Goal: Task Accomplishment & Management: Manage account settings

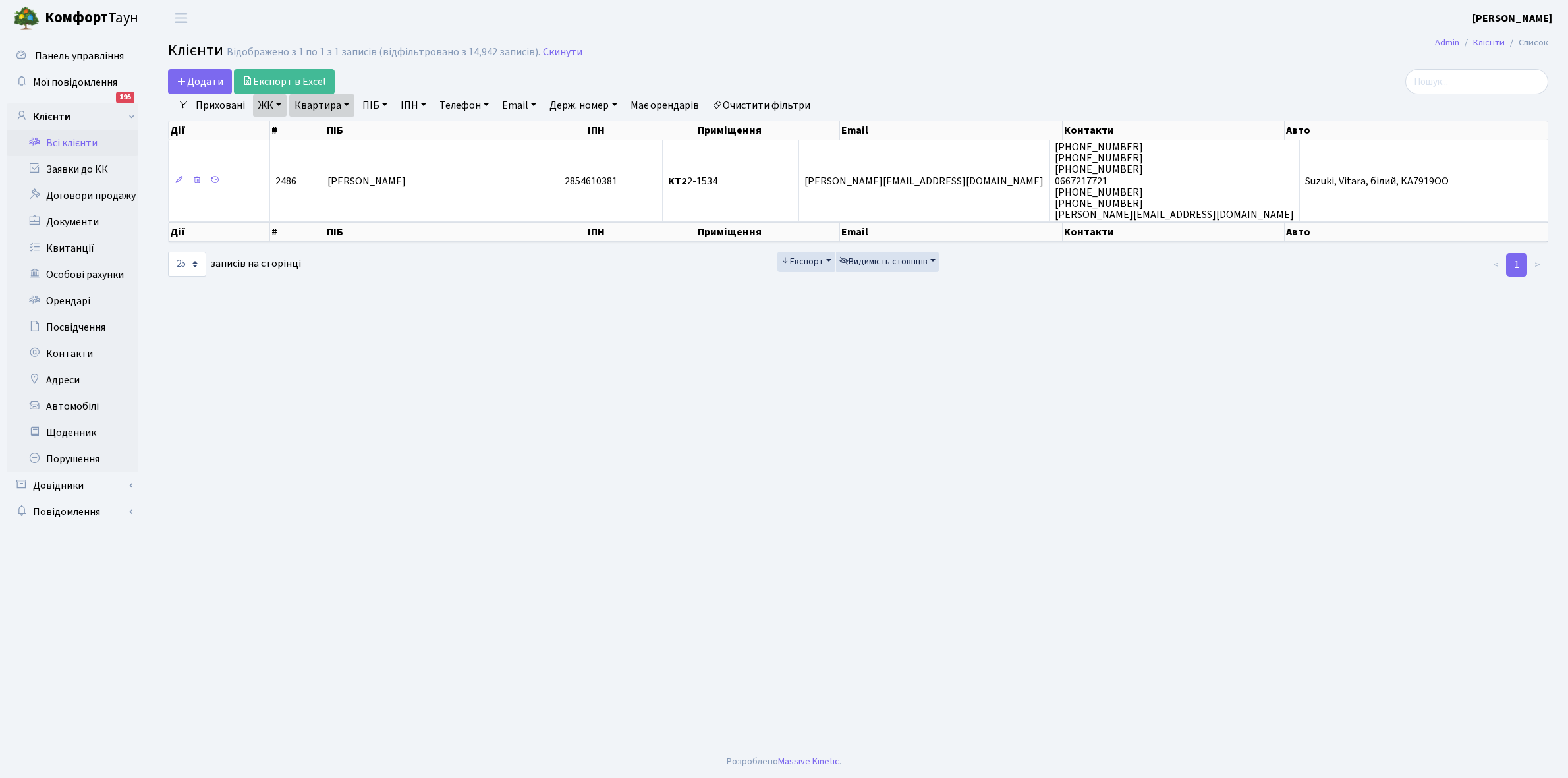
select select "25"
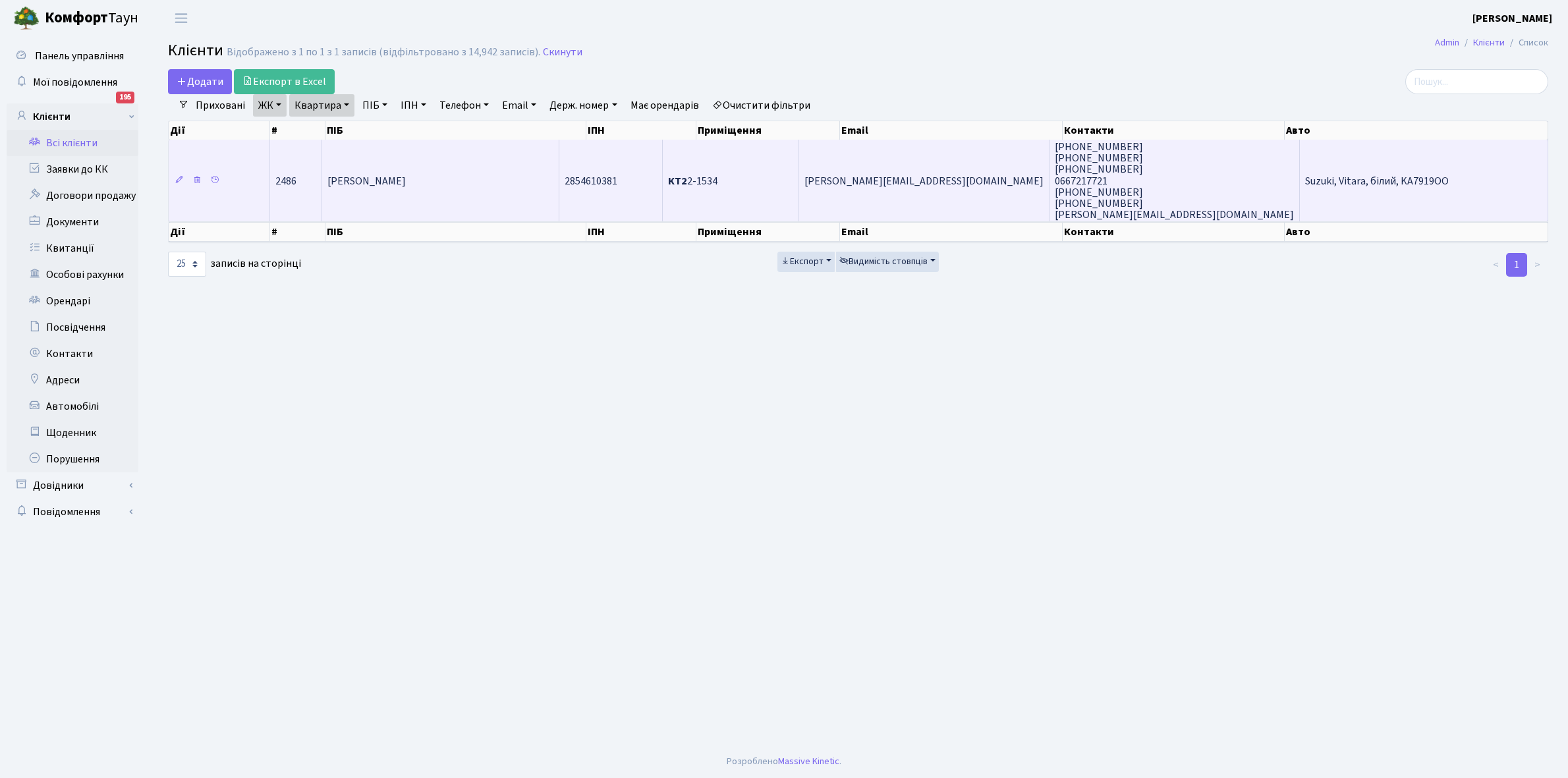
click at [519, 180] on td "[PERSON_NAME]" at bounding box center [440, 180] width 237 height 81
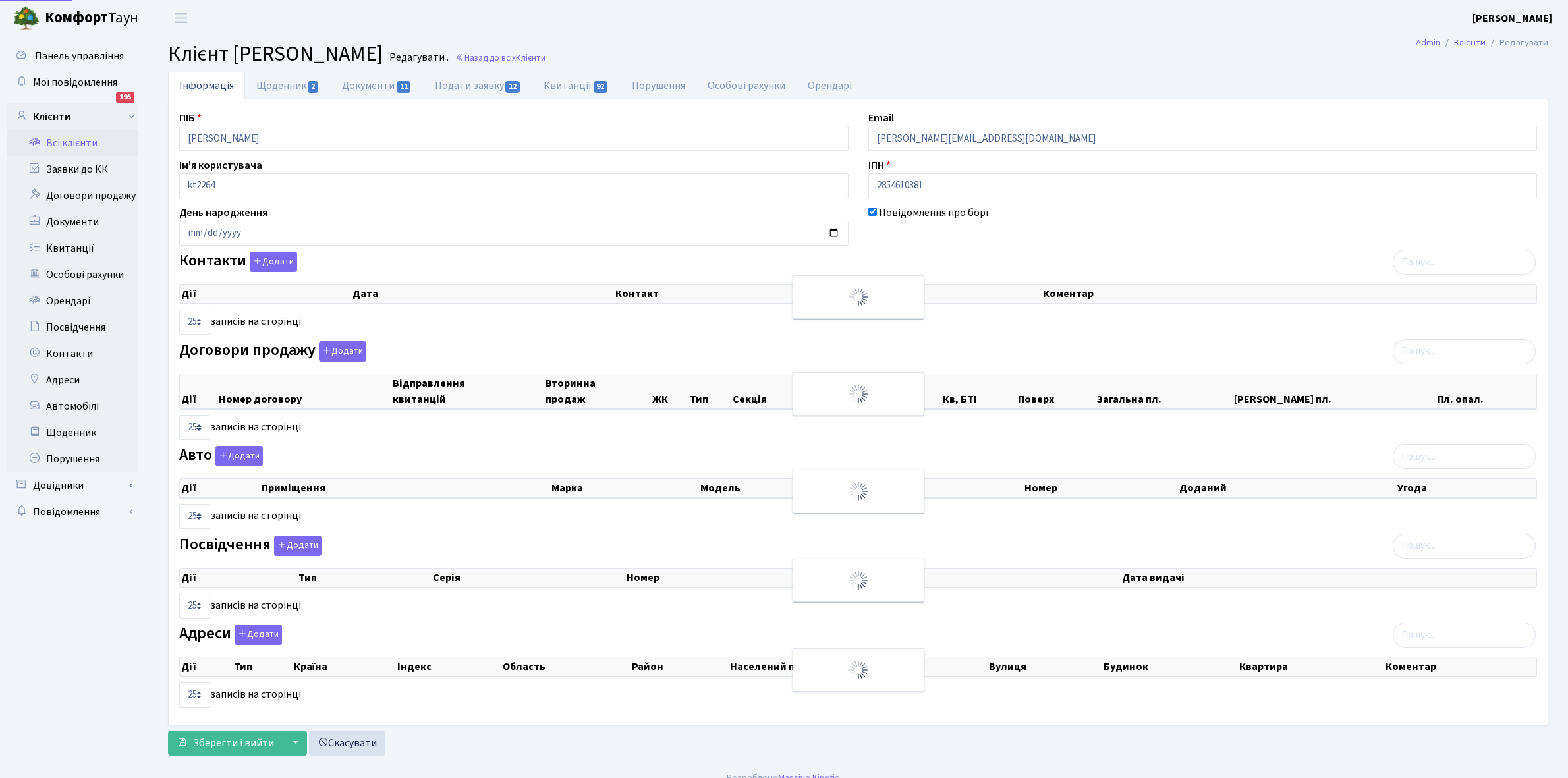
select select "25"
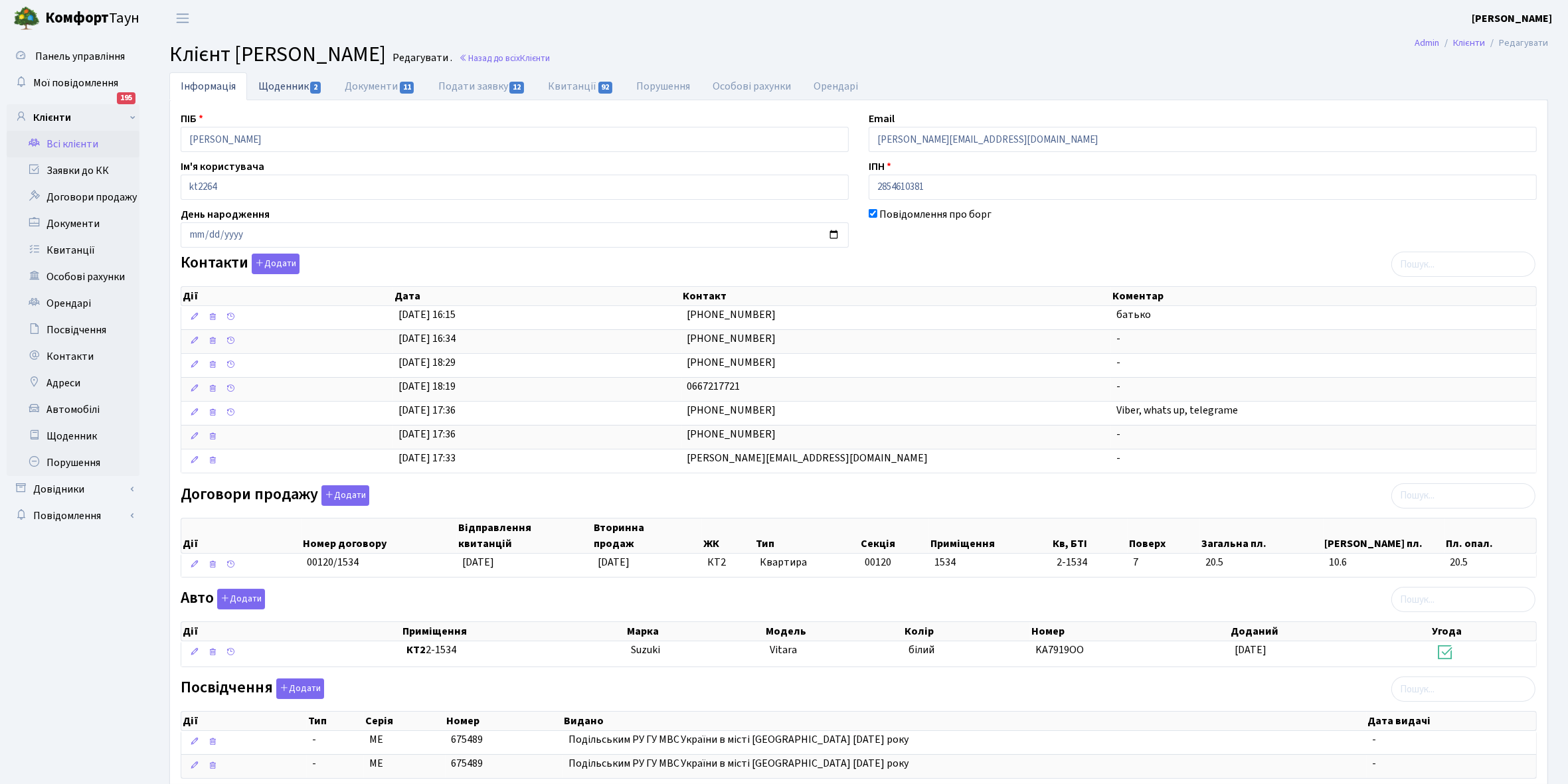
click at [291, 87] on link "Щоденник 2" at bounding box center [290, 86] width 87 height 27
select select "25"
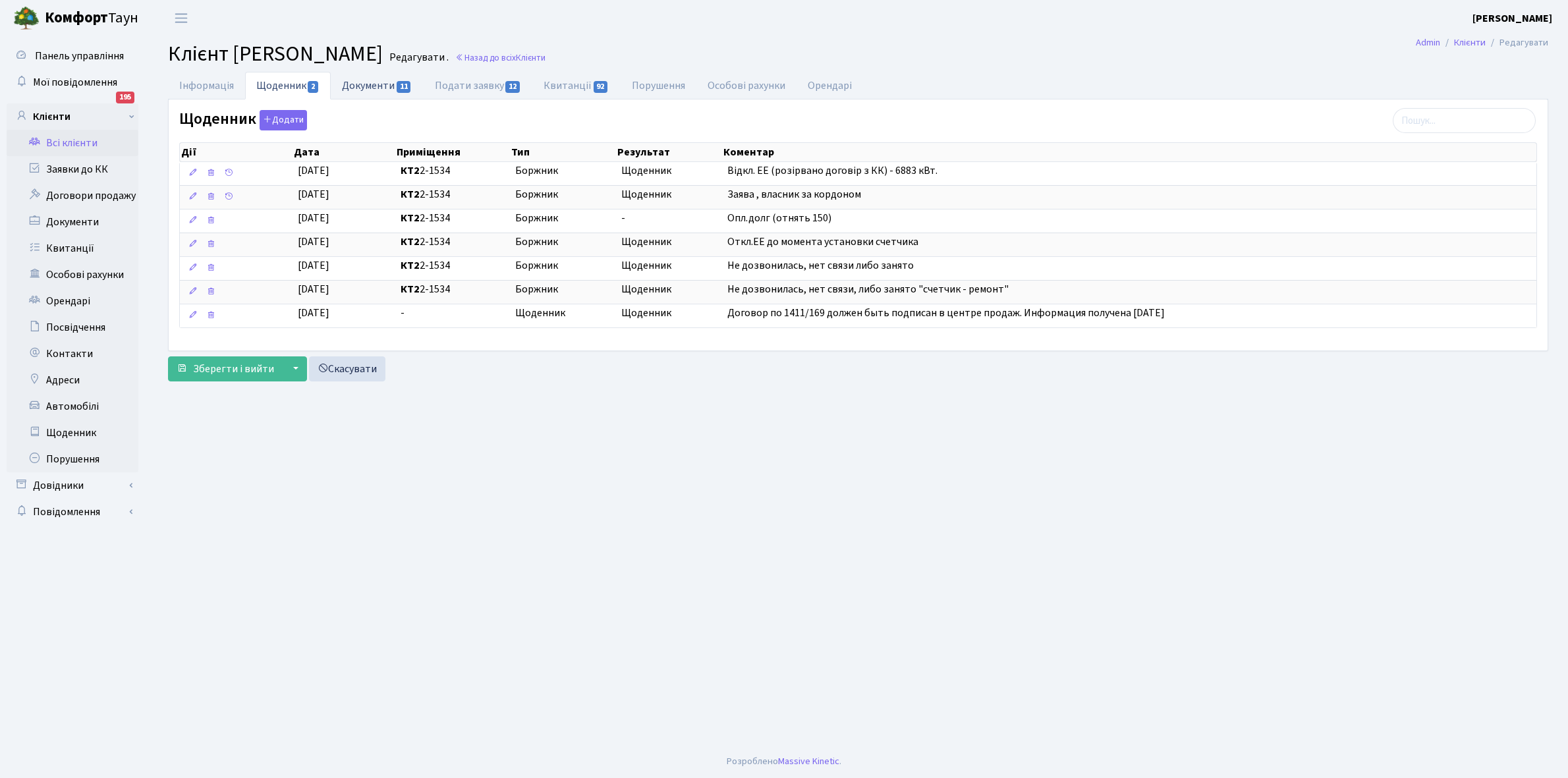
click at [379, 87] on link "Документи 11" at bounding box center [377, 85] width 92 height 27
select select "25"
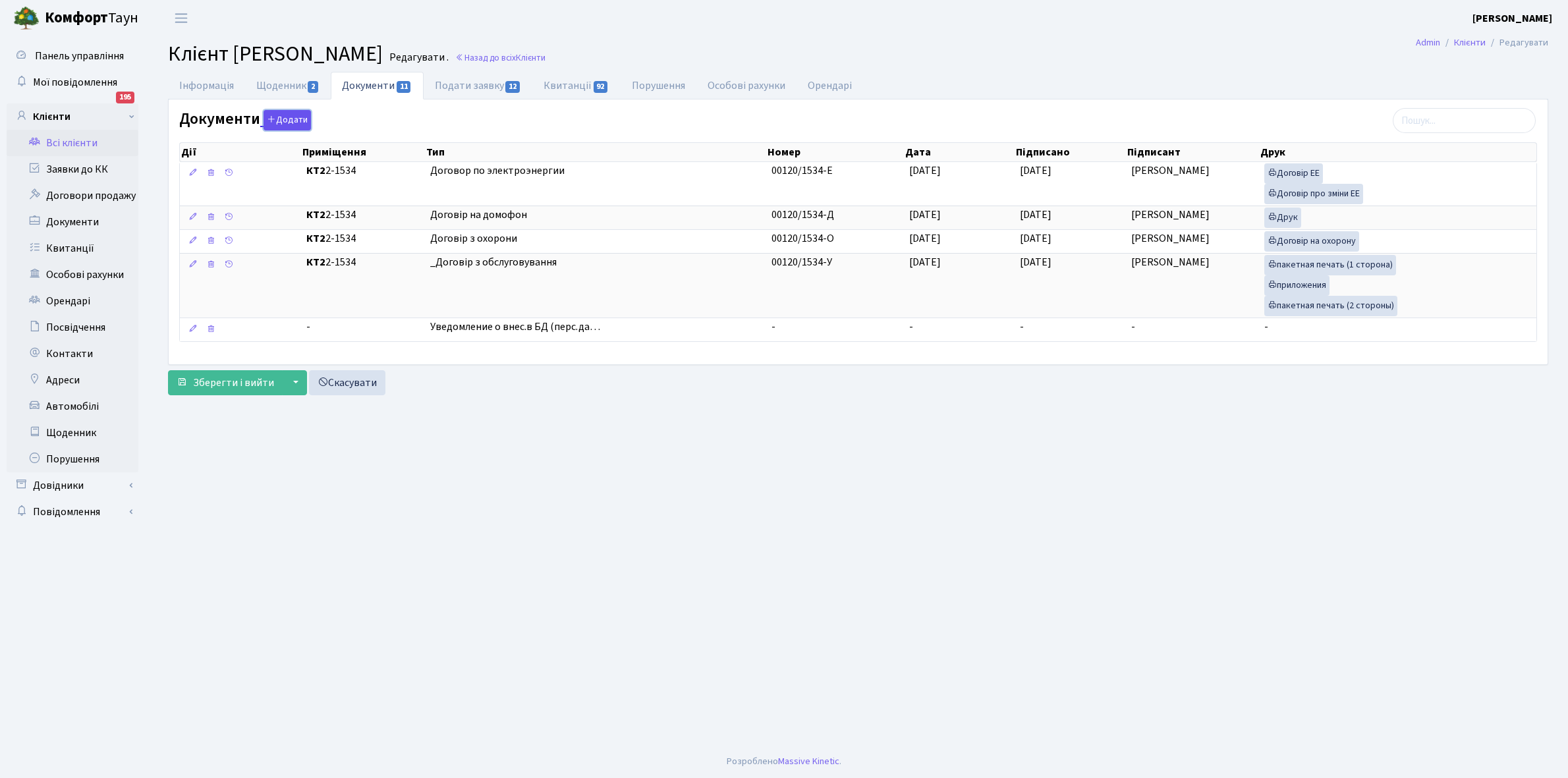
click at [290, 120] on button "Додати" at bounding box center [287, 120] width 47 height 20
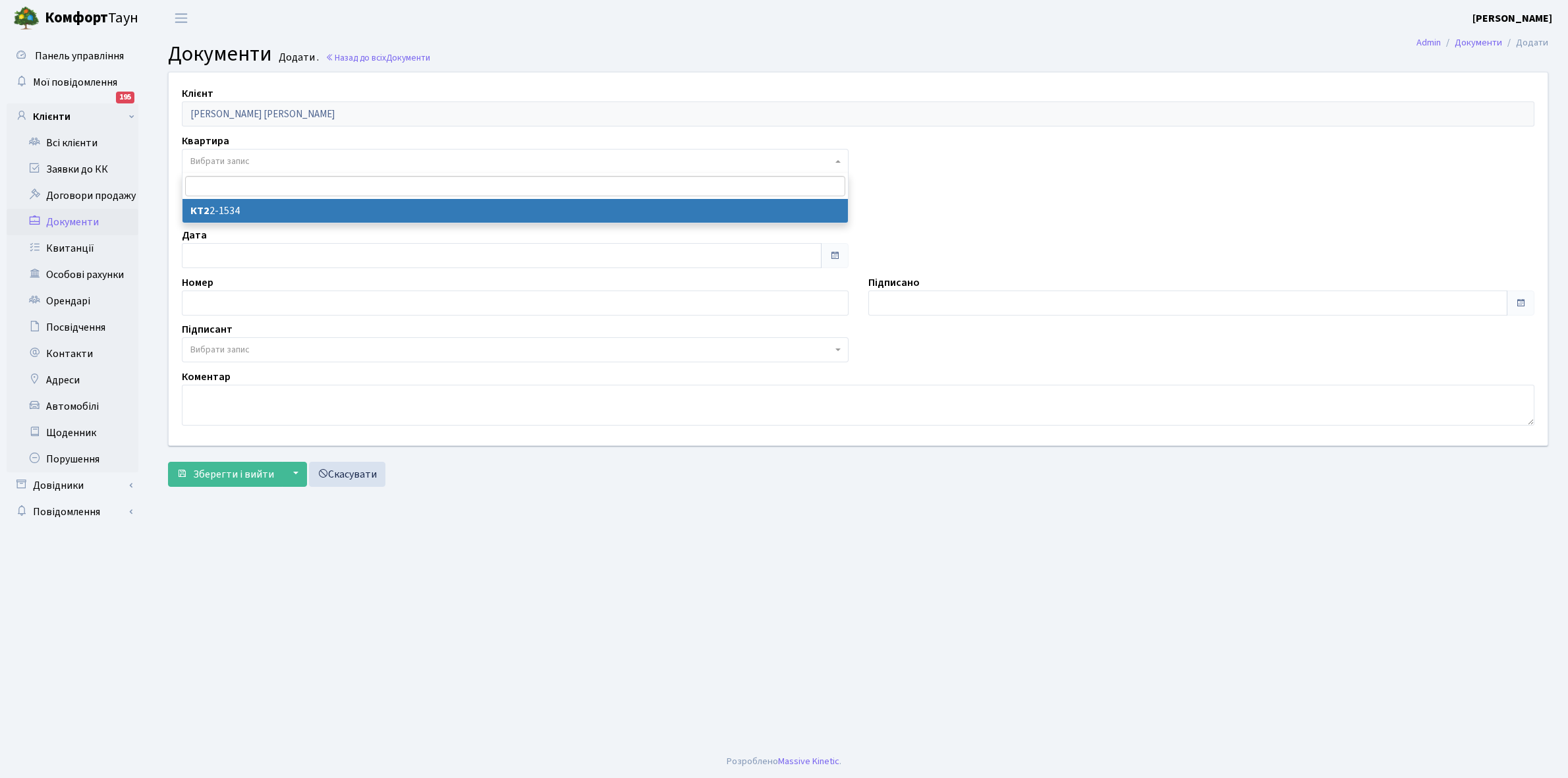
click at [244, 158] on span "Вибрати запис" at bounding box center [220, 161] width 60 height 13
select select "176696"
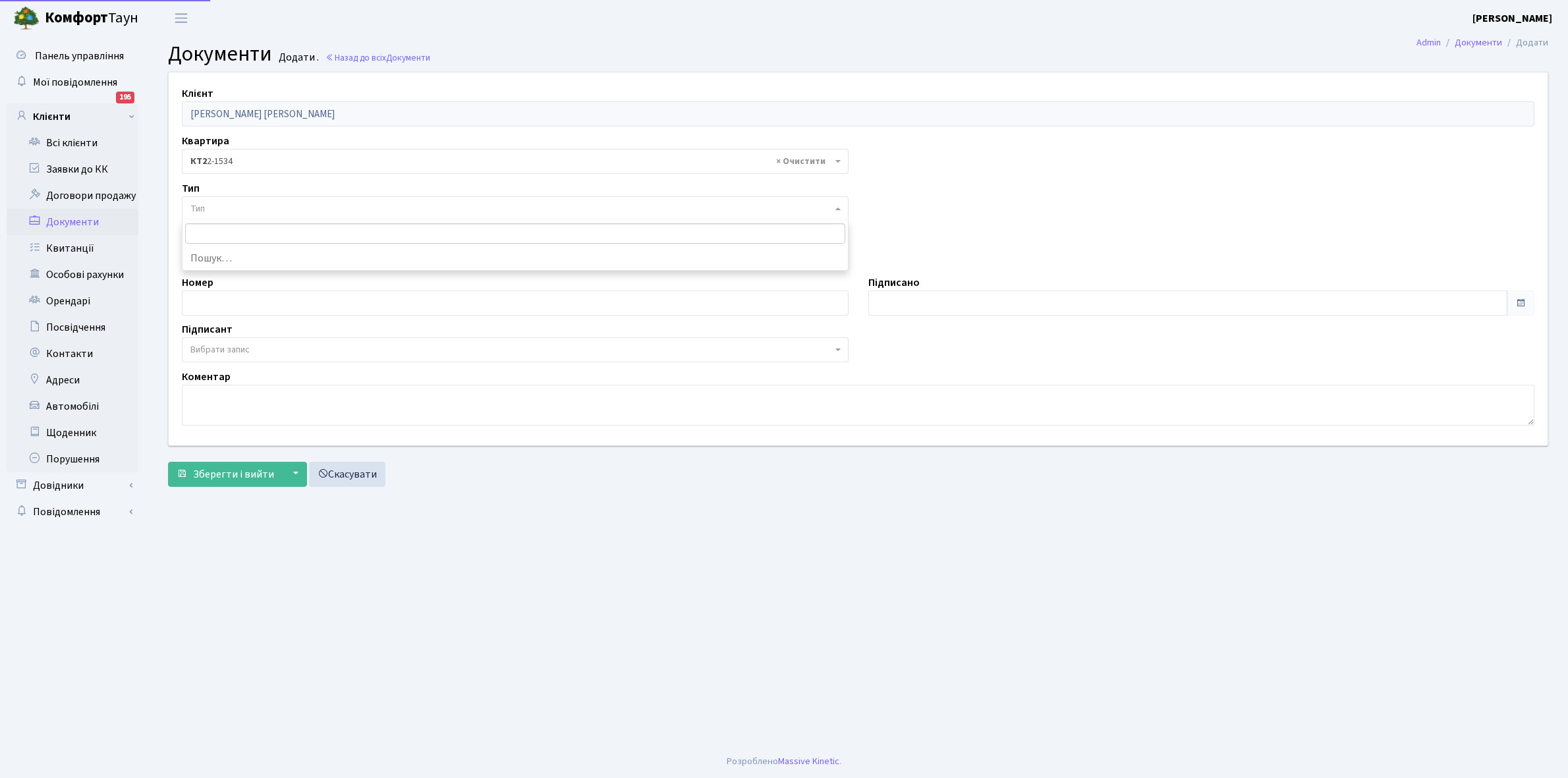
click at [253, 210] on span "Тип" at bounding box center [511, 208] width 642 height 13
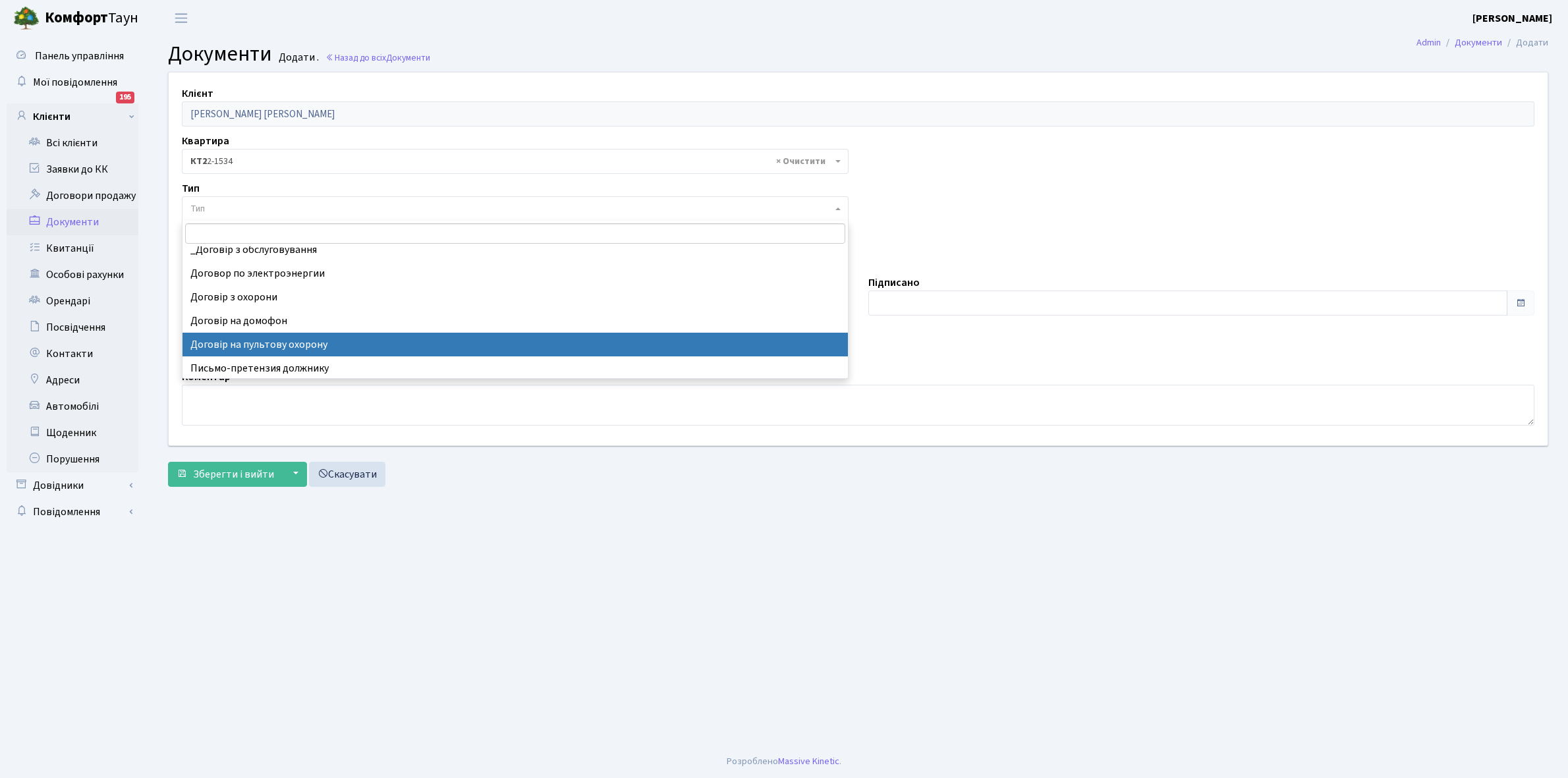
scroll to position [11, 0]
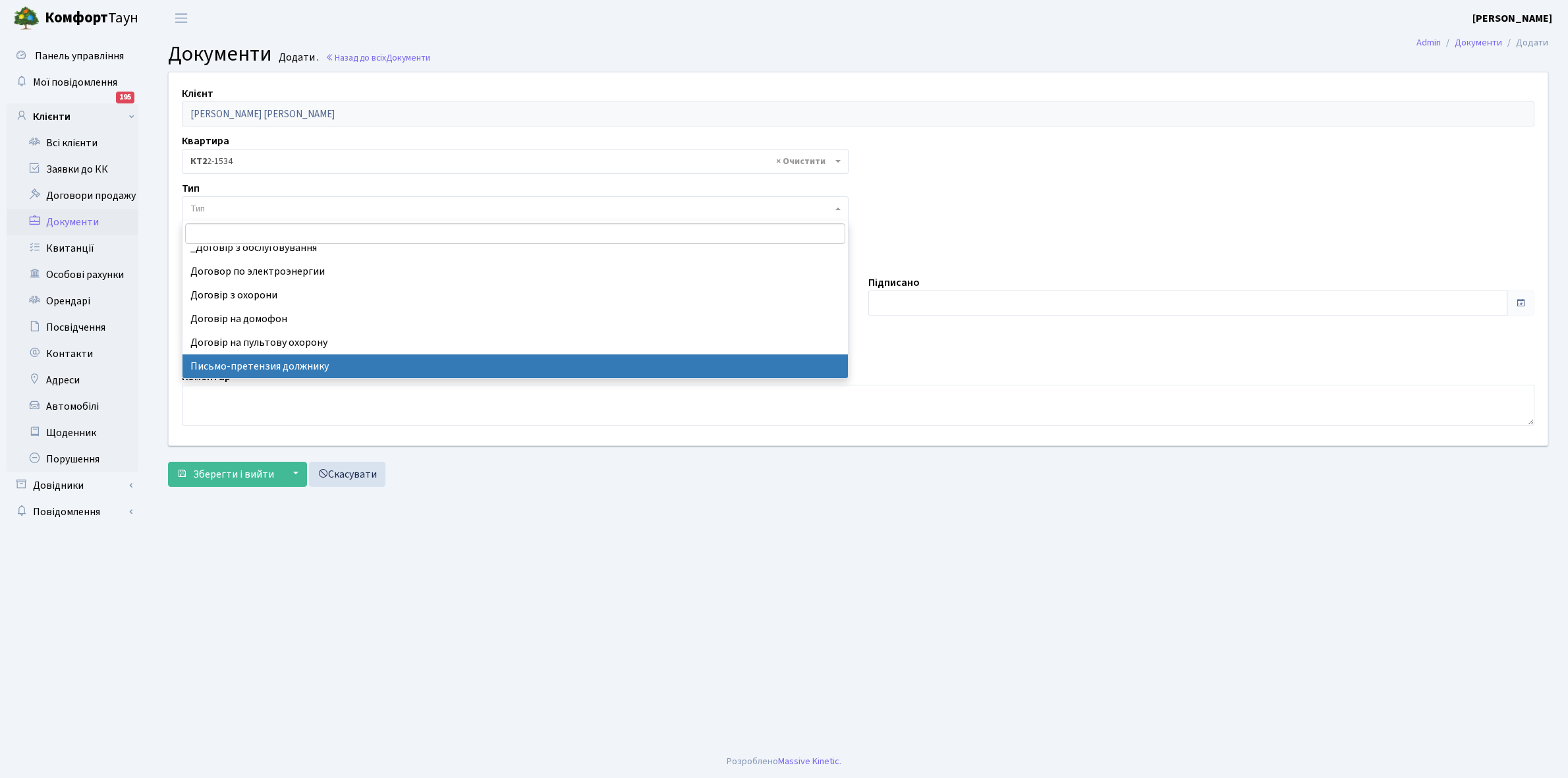
select select "275"
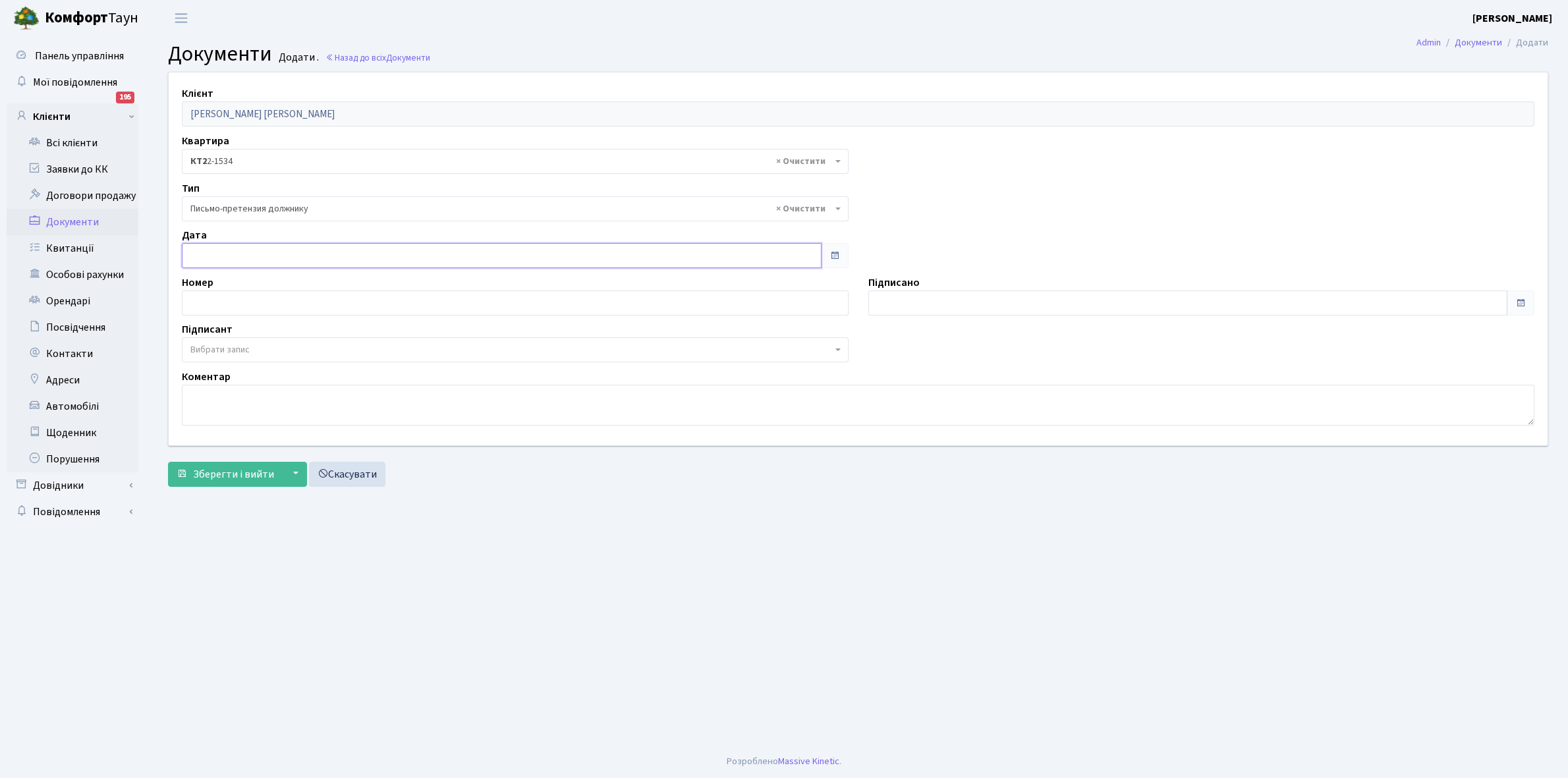
type input "19.08.2025"
click at [243, 253] on input "19.08.2025" at bounding box center [501, 256] width 640 height 25
click at [224, 400] on td "19" at bounding box center [223, 400] width 25 height 23
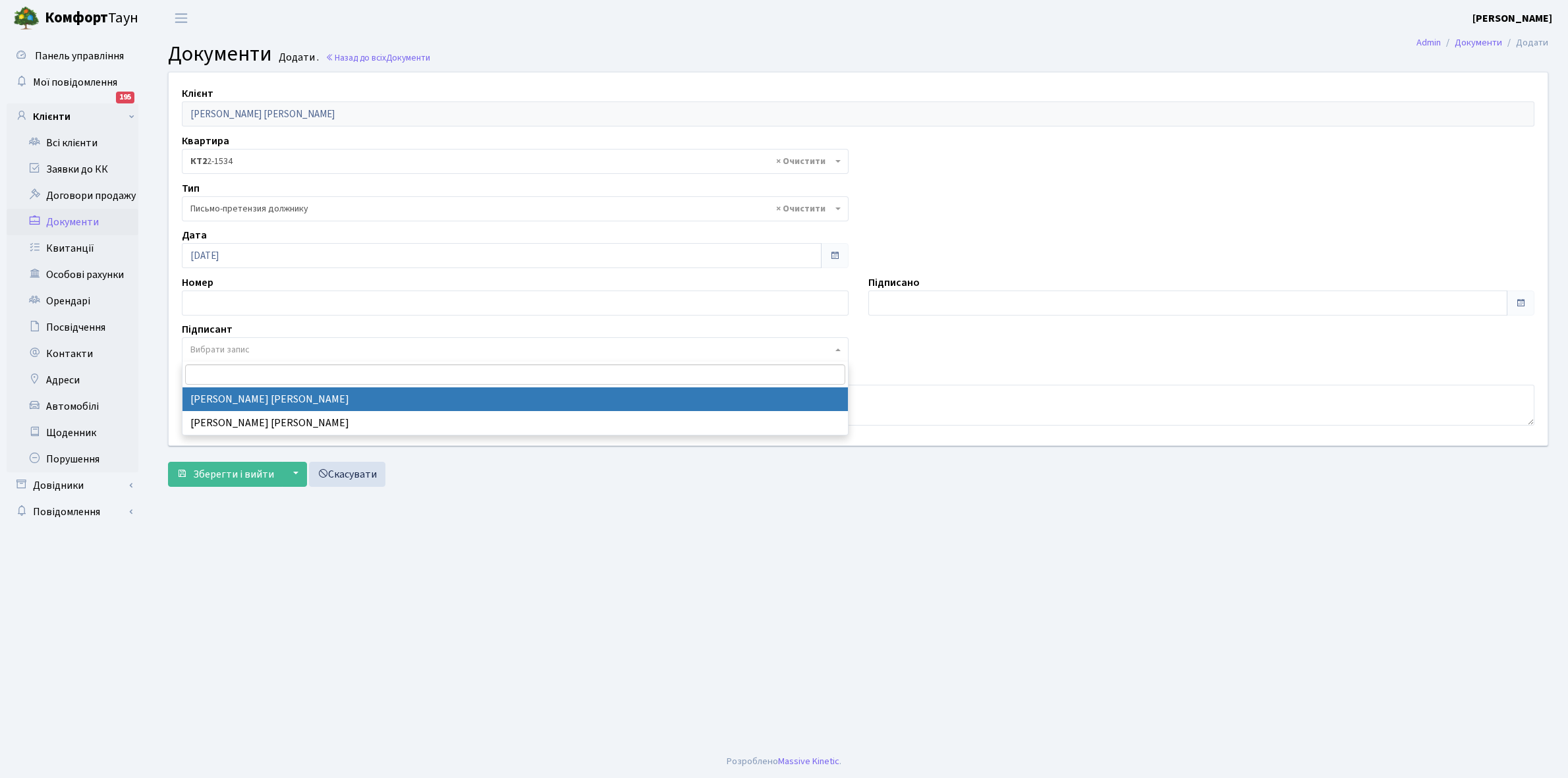
click at [234, 349] on span "Вибрати запис" at bounding box center [220, 349] width 60 height 13
select select "74"
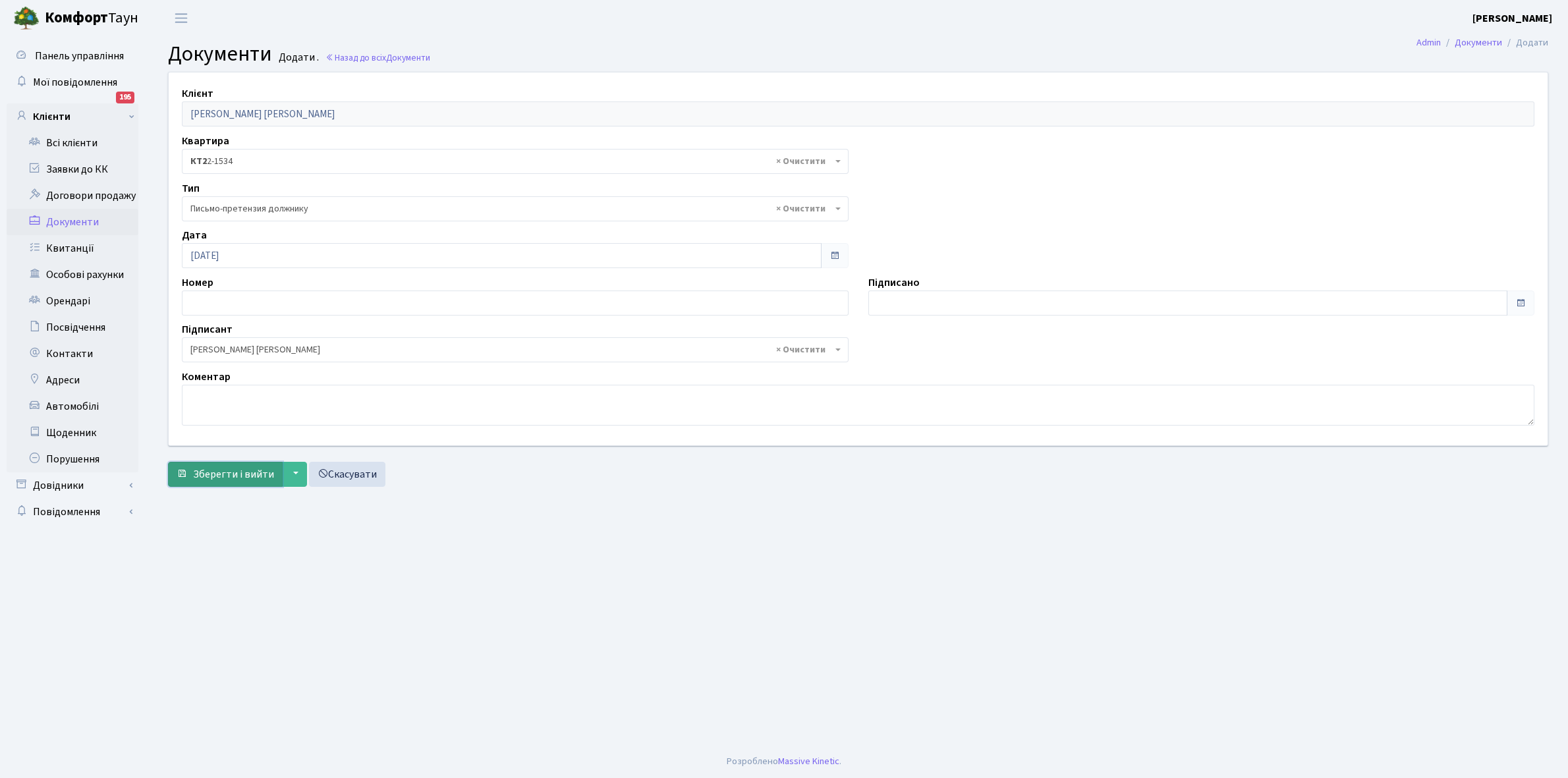
click at [249, 470] on span "Зберегти і вийти" at bounding box center [234, 474] width 81 height 14
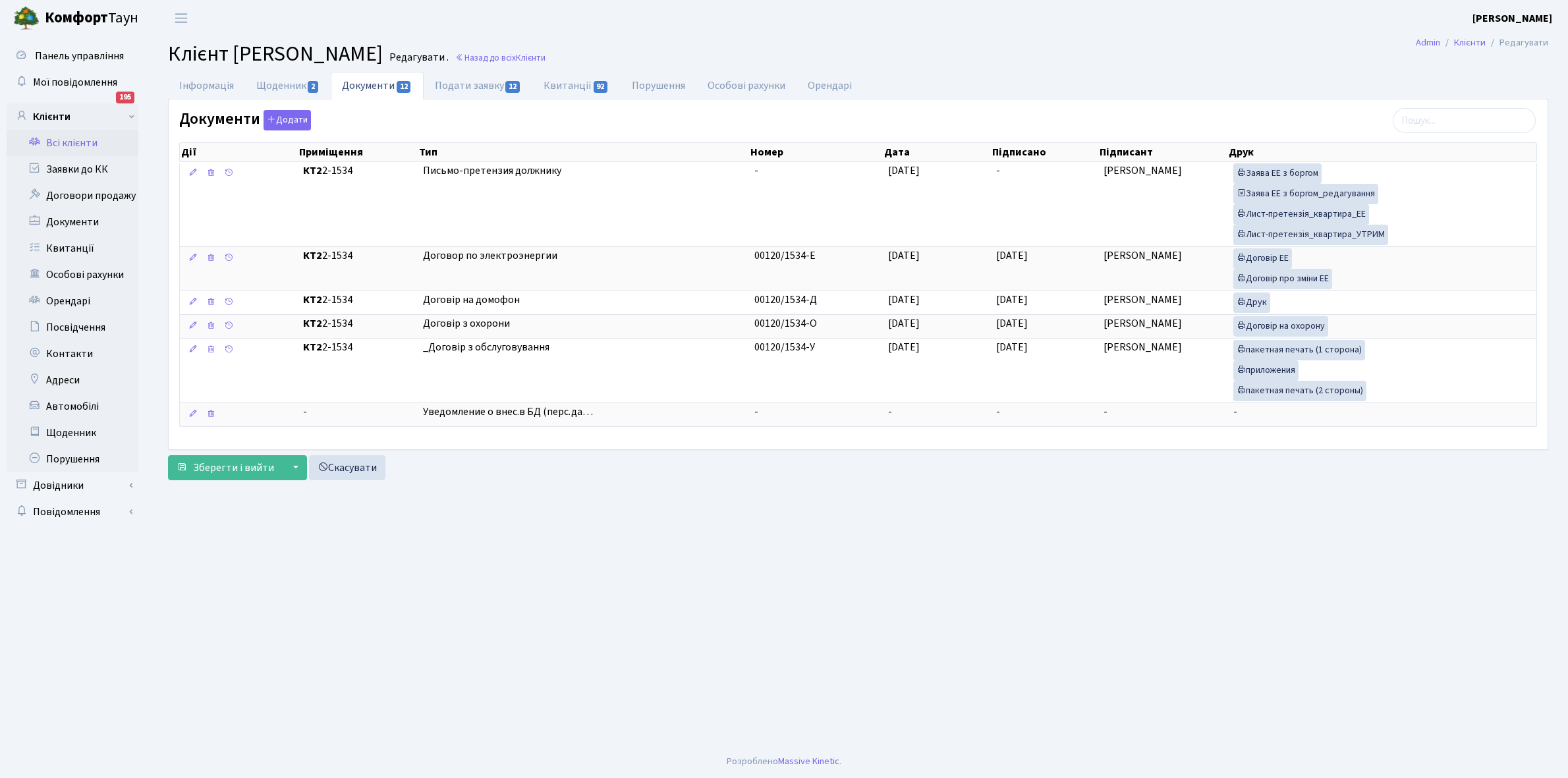
click at [71, 139] on link "Всі клієнти" at bounding box center [72, 142] width 132 height 26
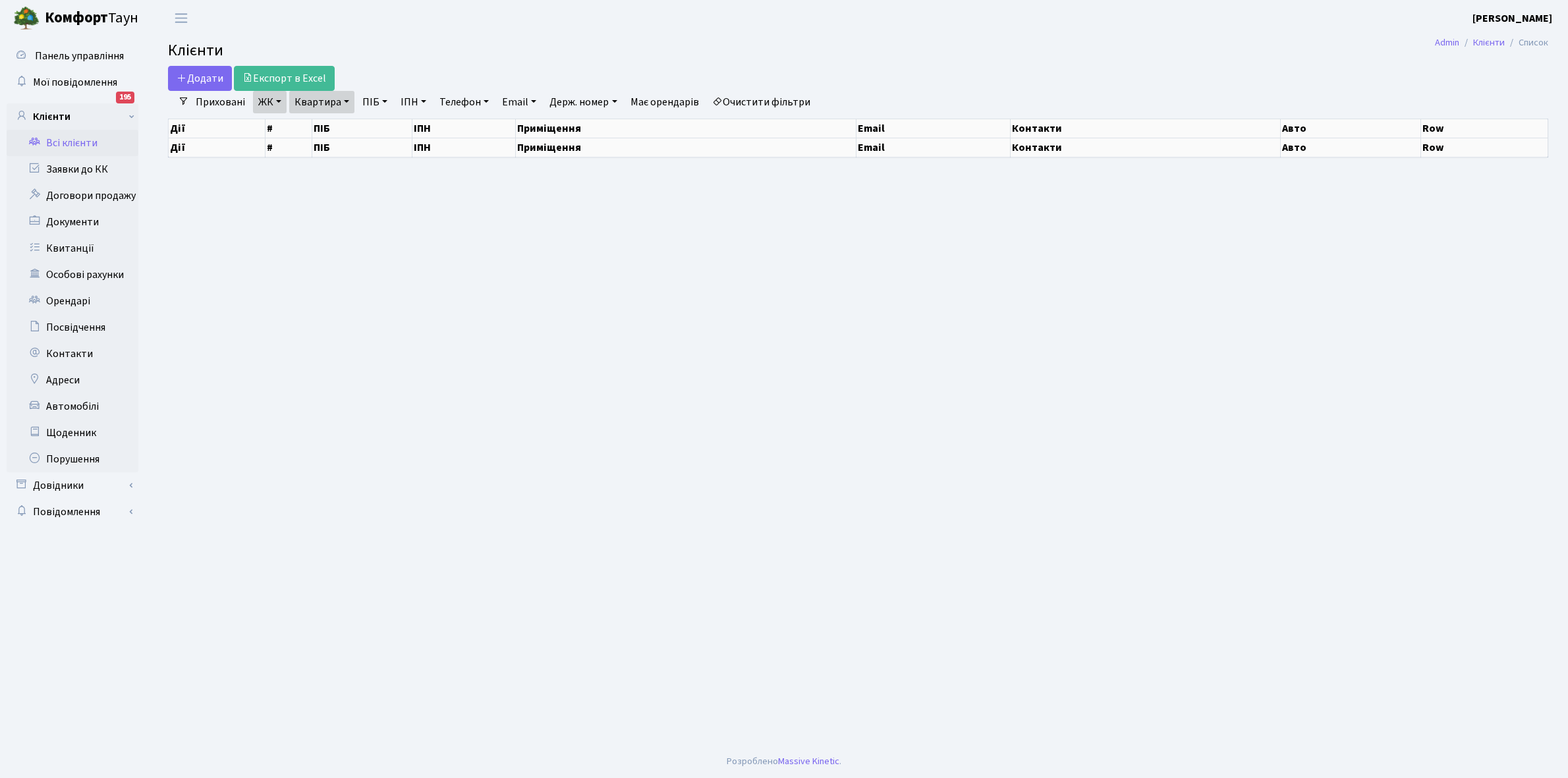
select select "25"
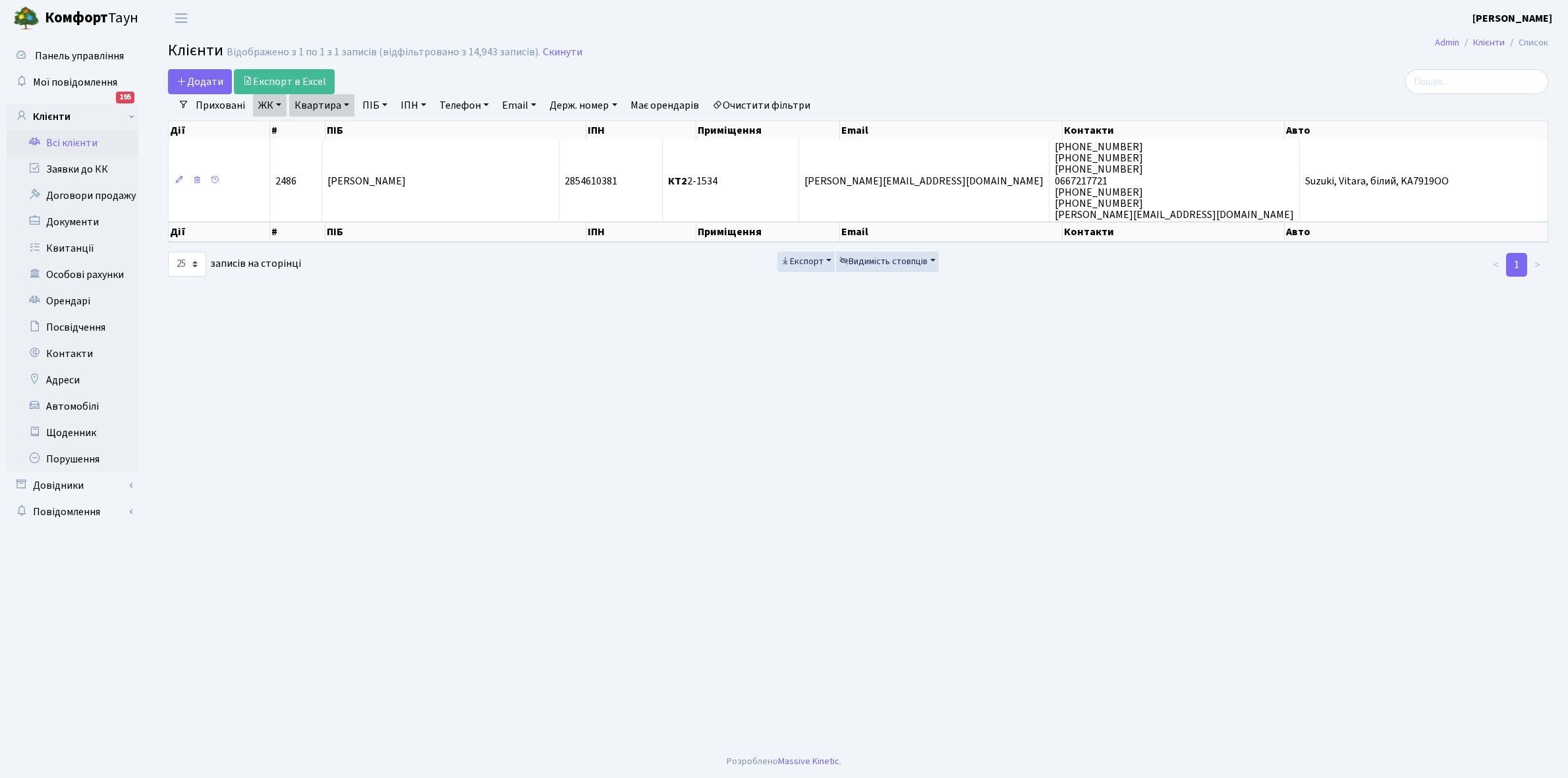
click at [768, 103] on link "Очистити фільтри" at bounding box center [761, 106] width 109 height 23
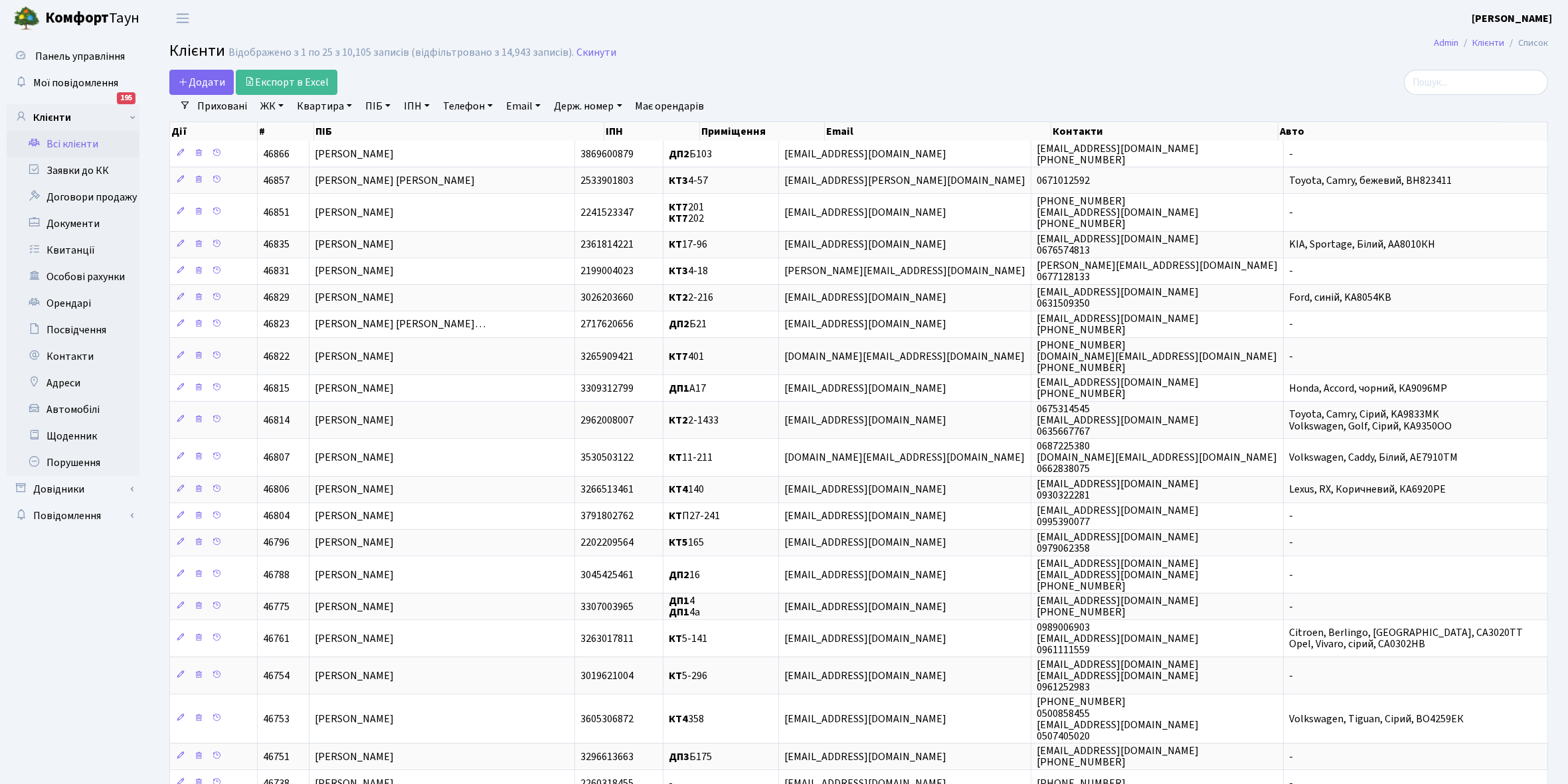
click at [282, 103] on link "ЖК" at bounding box center [272, 106] width 34 height 23
click at [326, 153] on li "КТ, вул. Регенераторна, 4" at bounding box center [338, 152] width 161 height 24
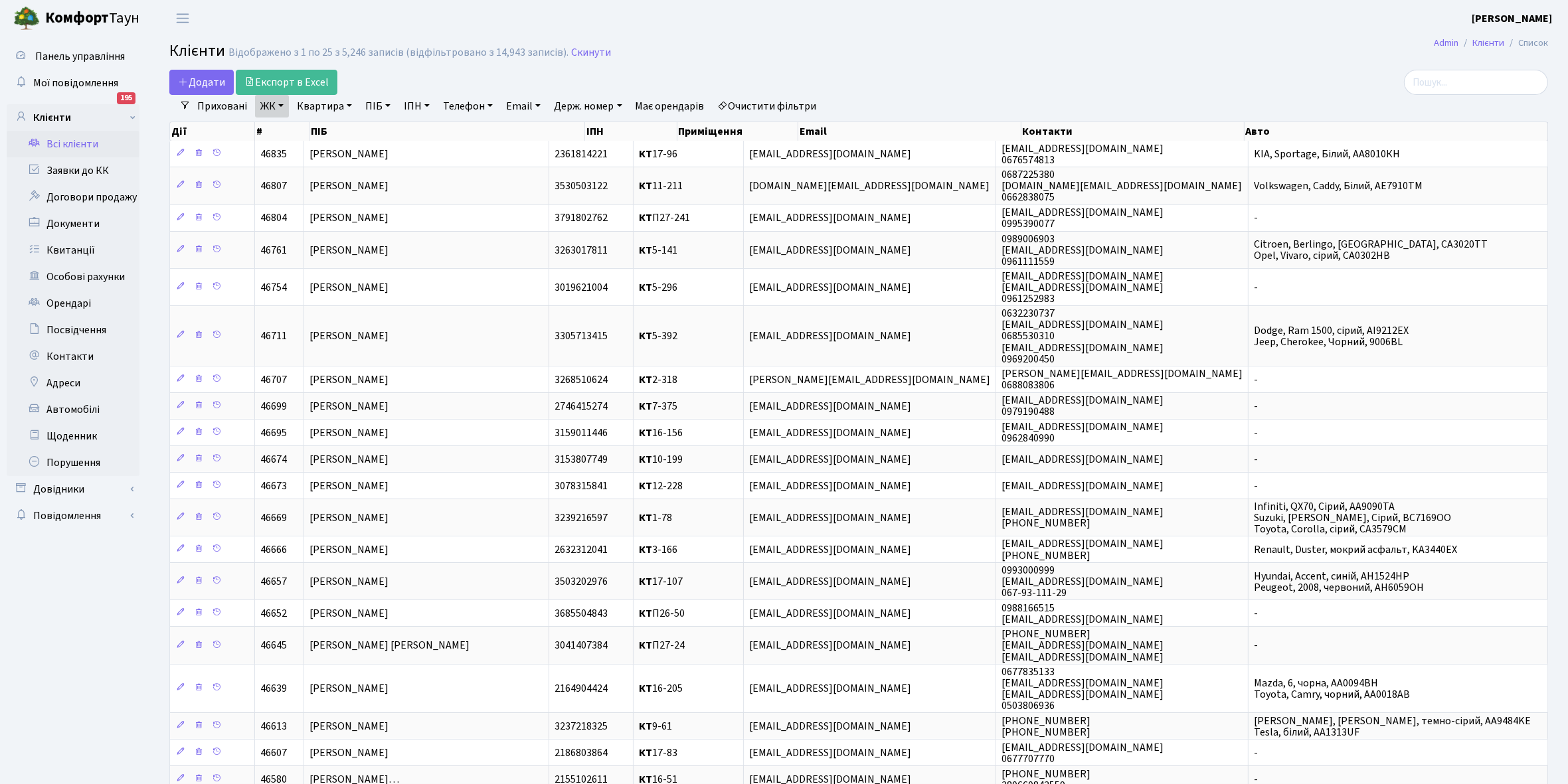
click at [346, 106] on link "Квартира" at bounding box center [324, 106] width 66 height 23
click at [330, 128] on input "text" at bounding box center [331, 131] width 77 height 25
type input "4-235"
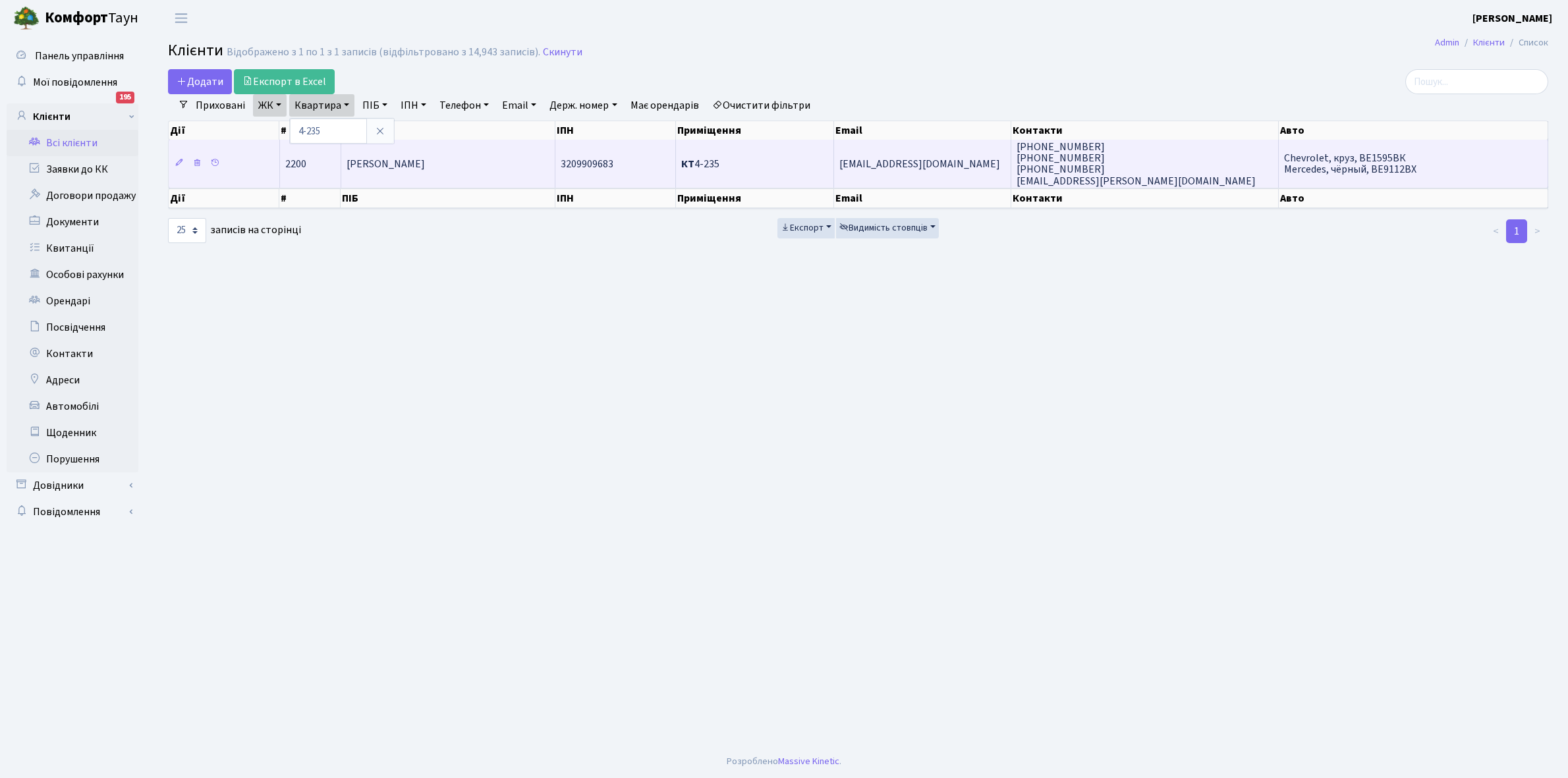
click at [450, 159] on td "Разумова Майя Хаївна" at bounding box center [449, 163] width 215 height 47
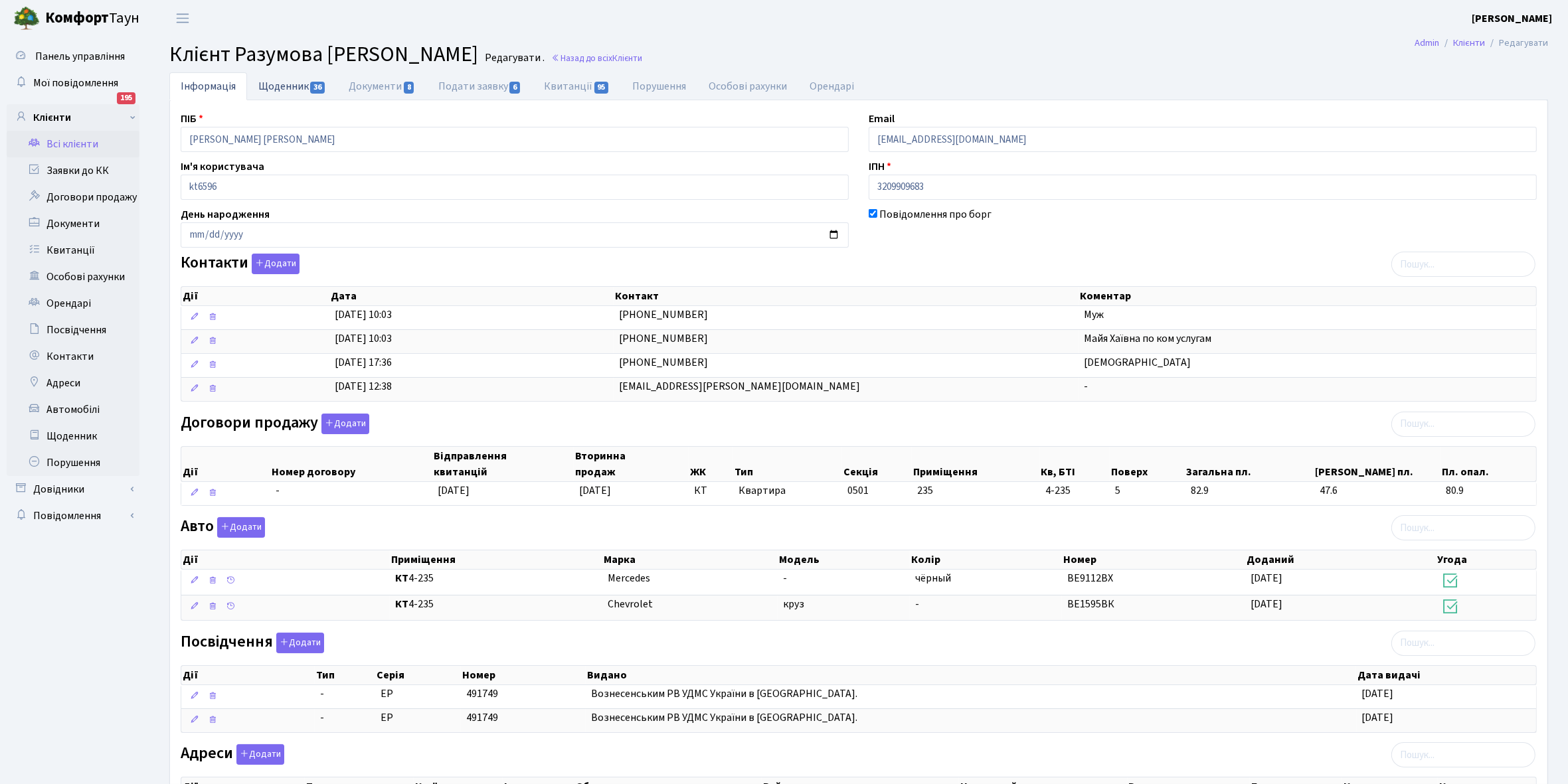
click at [272, 85] on link "Щоденник 36" at bounding box center [292, 86] width 90 height 27
select select "25"
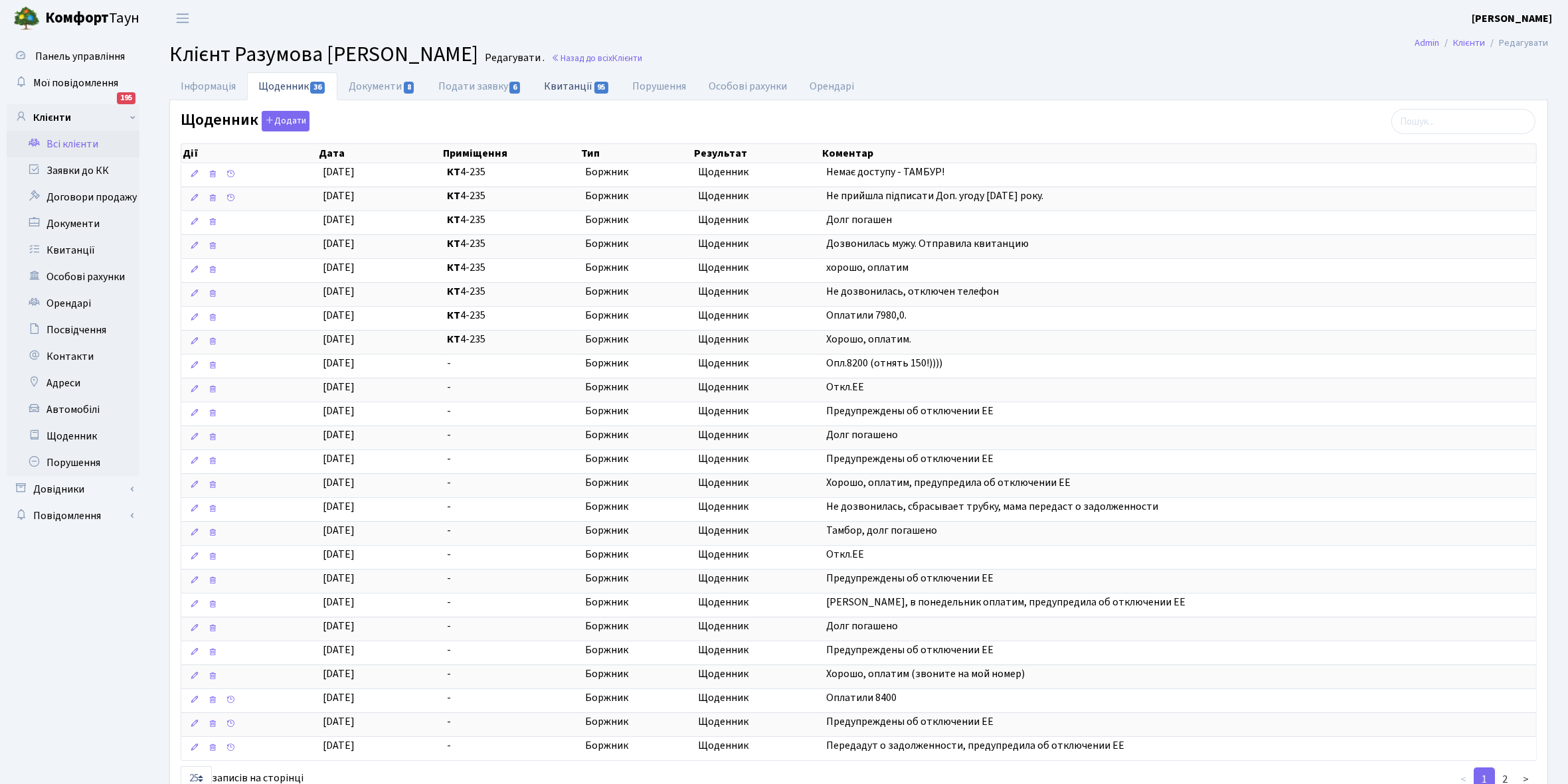
click at [565, 84] on link "Квитанції 95" at bounding box center [577, 86] width 88 height 27
select select "25"
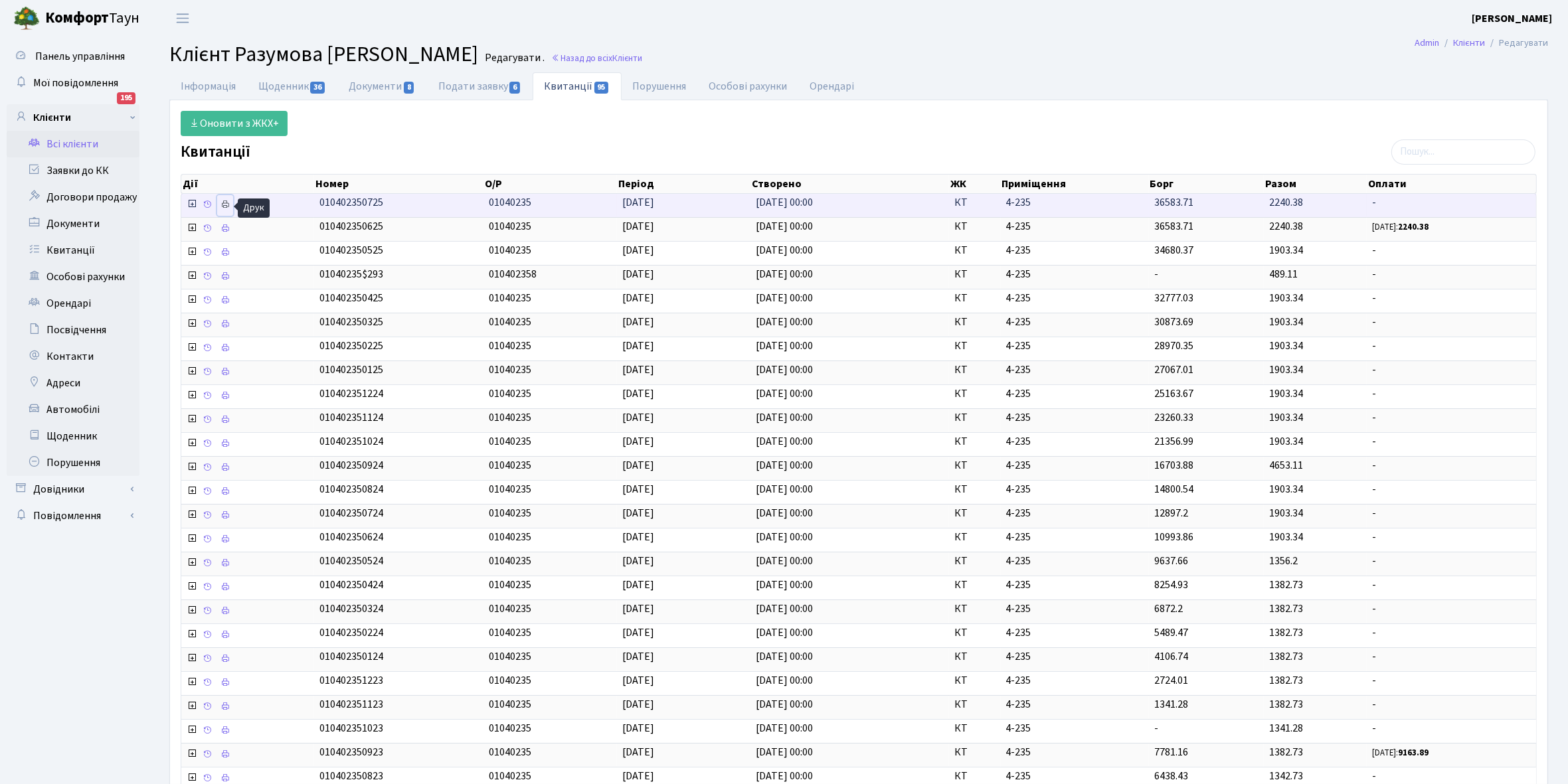
click at [223, 207] on icon at bounding box center [225, 204] width 9 height 9
